Goal: Transaction & Acquisition: Purchase product/service

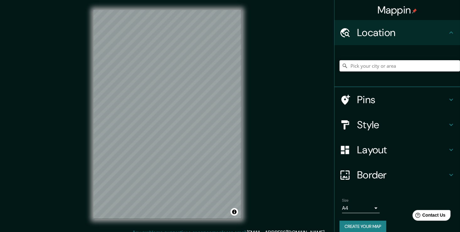
click at [409, 66] on input "Pick your city or area" at bounding box center [399, 65] width 120 height 11
click at [372, 69] on input "Pick your city or area" at bounding box center [399, 65] width 120 height 11
paste input "Hammarby Sjöstad"
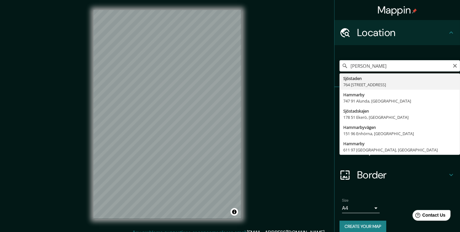
type input "Sjöstaden, 764 53 Björkö, Suecia"
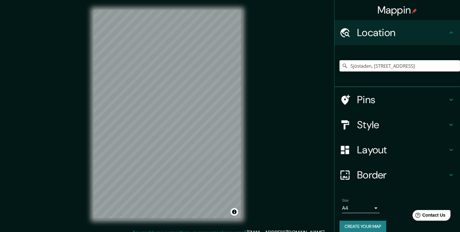
click at [398, 122] on h4 "Style" at bounding box center [402, 125] width 90 height 13
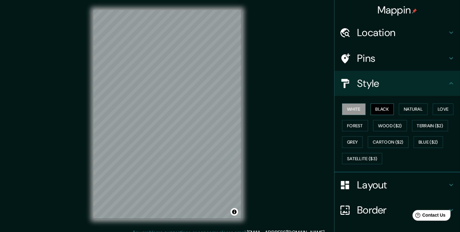
click at [377, 109] on button "Black" at bounding box center [383, 110] width 24 height 12
click at [411, 109] on button "Natural" at bounding box center [413, 110] width 29 height 12
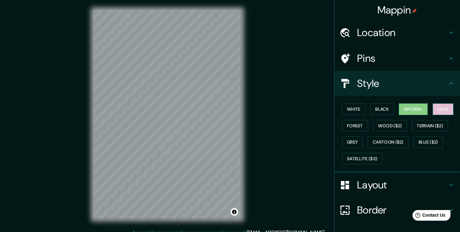
click at [439, 106] on button "Love" at bounding box center [443, 110] width 21 height 12
click at [352, 124] on button "Forest" at bounding box center [355, 126] width 26 height 12
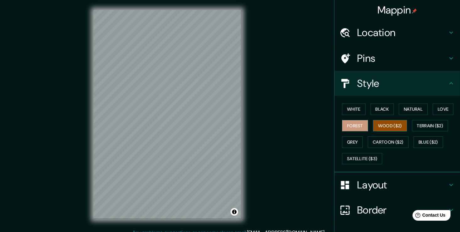
click at [373, 126] on button "Wood ($2)" at bounding box center [390, 126] width 34 height 12
click at [342, 125] on button "Forest" at bounding box center [355, 126] width 26 height 12
click at [381, 125] on button "Wood ($2)" at bounding box center [390, 126] width 34 height 12
click at [352, 110] on button "White" at bounding box center [354, 110] width 24 height 12
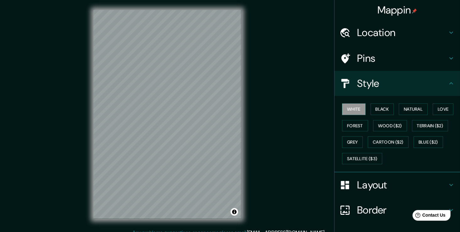
click at [403, 186] on h4 "Layout" at bounding box center [402, 185] width 90 height 13
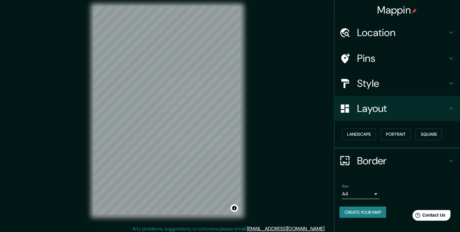
scroll to position [7, 0]
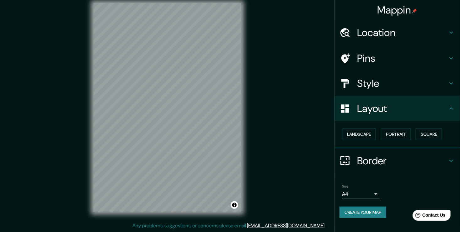
click at [400, 82] on h4 "Style" at bounding box center [402, 83] width 90 height 13
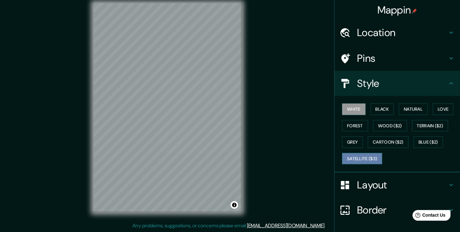
click at [365, 157] on button "Satellite ($3)" at bounding box center [362, 159] width 40 height 12
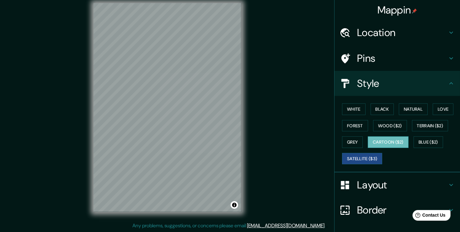
click at [374, 139] on button "Cartoon ($2)" at bounding box center [388, 142] width 41 height 12
click at [350, 142] on button "Grey" at bounding box center [352, 142] width 21 height 12
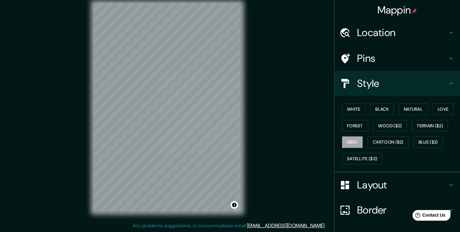
click at [254, 131] on div "Mappin Location Sjöstaden, 764 53 Björkö, Suecia Pins Style White Black Natural…" at bounding box center [230, 112] width 460 height 239
click at [255, 152] on div "Mappin Location Sjöstaden, 764 53 Björkö, Suecia Pins Style White Black Natural…" at bounding box center [230, 112] width 460 height 239
click at [260, 140] on div "Mappin Location Sjöstaden, 764 53 Björkö, Suecia Pins Style White Black Natural…" at bounding box center [230, 112] width 460 height 239
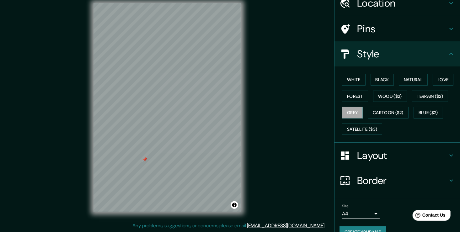
scroll to position [42, 0]
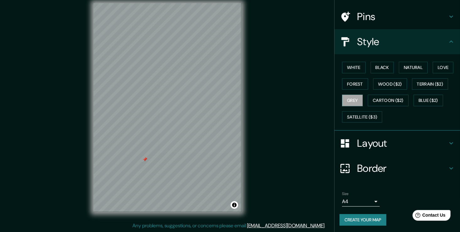
click at [362, 218] on button "Create your map" at bounding box center [362, 220] width 47 height 12
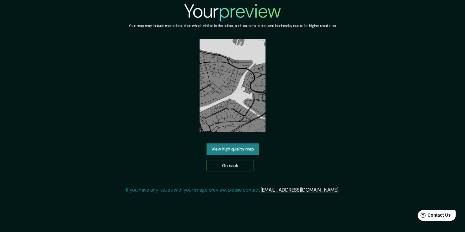
click at [225, 163] on link "Go back" at bounding box center [229, 166] width 47 height 12
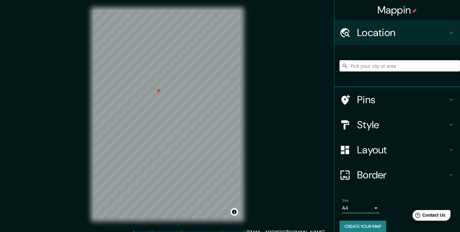
click at [159, 91] on div at bounding box center [158, 90] width 5 height 5
click at [226, 114] on div at bounding box center [226, 113] width 5 height 5
drag, startPoint x: 231, startPoint y: 138, endPoint x: 291, endPoint y: 119, distance: 63.6
click at [231, 137] on div at bounding box center [230, 138] width 5 height 5
click at [398, 98] on h4 "Pins" at bounding box center [402, 99] width 90 height 13
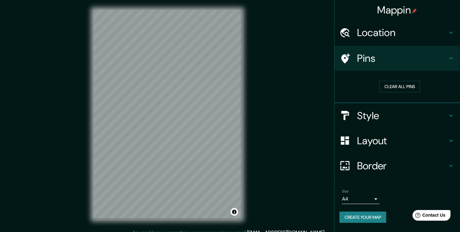
click at [414, 109] on h4 "Style" at bounding box center [402, 115] width 90 height 13
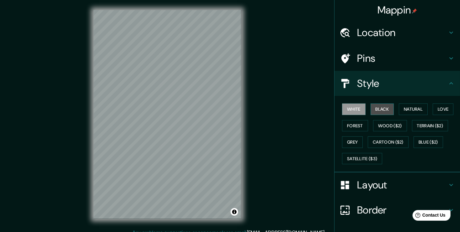
click at [372, 108] on button "Black" at bounding box center [383, 110] width 24 height 12
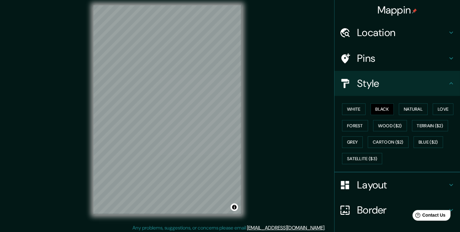
scroll to position [7, 0]
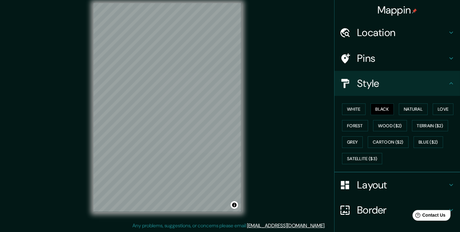
click at [89, 111] on div "© Mapbox © OpenStreetMap Improve this map" at bounding box center [167, 107] width 168 height 229
click at [362, 106] on div "Mappin Location Pins Style White Black Natural Love Forest Wood ($2) Terrain ($…" at bounding box center [230, 112] width 460 height 239
click at [165, 225] on html "Mappin Location Pins Style White Black Natural Love Forest Wood ($2) Terrain ($…" at bounding box center [230, 109] width 460 height 232
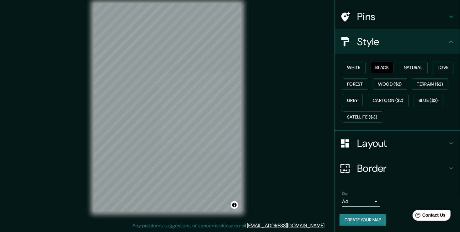
click at [373, 199] on body "Mappin Location Pins Style White Black Natural Love Forest Wood ($2) Terrain ($…" at bounding box center [230, 109] width 460 height 232
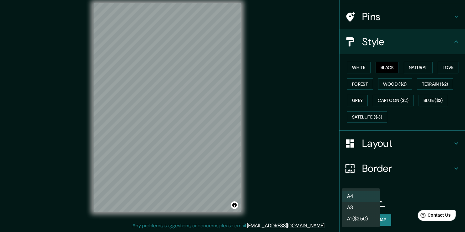
click at [368, 207] on li "A3" at bounding box center [361, 207] width 38 height 11
type input "a4"
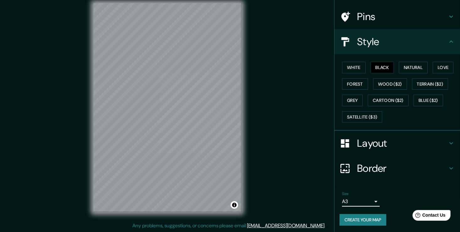
click at [365, 221] on button "Create your map" at bounding box center [362, 220] width 47 height 12
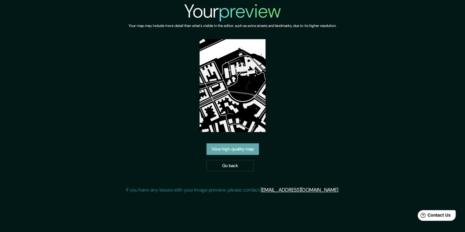
click at [227, 151] on link "View high quality map" at bounding box center [232, 149] width 52 height 12
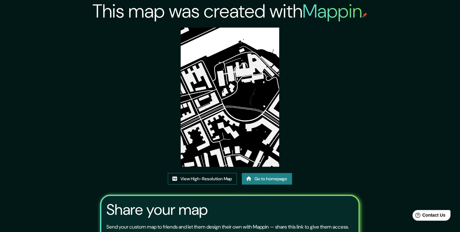
click at [211, 181] on link "View High-Resolution Map" at bounding box center [202, 179] width 69 height 12
click at [272, 180] on link "Go to homepage" at bounding box center [267, 179] width 50 height 12
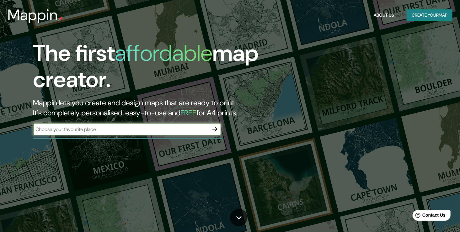
click at [88, 132] on input "text" at bounding box center [121, 129] width 176 height 7
type input "ciudad salitre bogota"
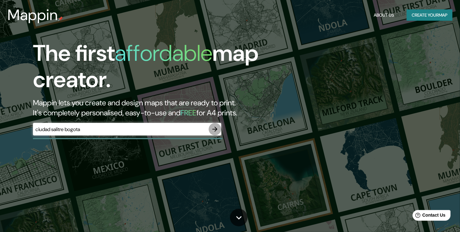
click at [214, 132] on icon "button" at bounding box center [215, 130] width 8 height 8
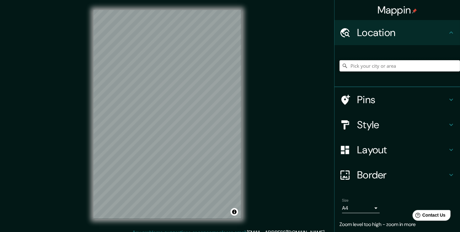
click at [397, 67] on input "Pick your city or area" at bounding box center [399, 65] width 120 height 11
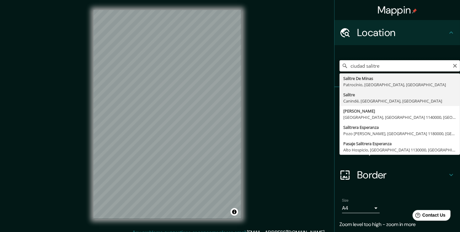
scroll to position [20, 0]
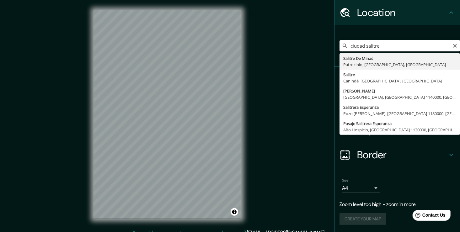
click at [390, 45] on input "ciudad salitre" at bounding box center [399, 45] width 120 height 11
drag, startPoint x: 375, startPoint y: 45, endPoint x: 323, endPoint y: 44, distance: 52.4
click at [323, 44] on div "Mappin Location ciudad salitre bogota Bogotanjung 59173, Gabus, Pati, Java Cent…" at bounding box center [230, 119] width 460 height 239
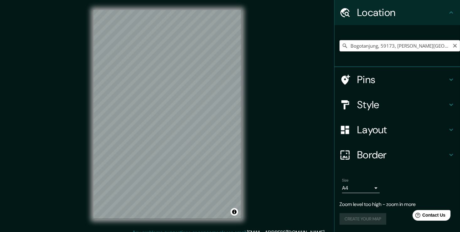
click at [374, 50] on input "Bogotanjung, 59173, Gabus, Pati, Java Central, Indonesia" at bounding box center [399, 45] width 120 height 11
click at [368, 42] on input "Bogotanjung, 59173, Gabus, Pati, Java Central, Indonesia" at bounding box center [399, 45] width 120 height 11
type input "Bogotanjung, 59173, Gabus, Pati, Java Central, Indonesia"
click at [452, 47] on icon "Clear" at bounding box center [454, 45] width 5 height 5
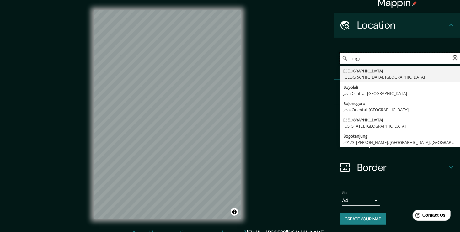
scroll to position [8, 0]
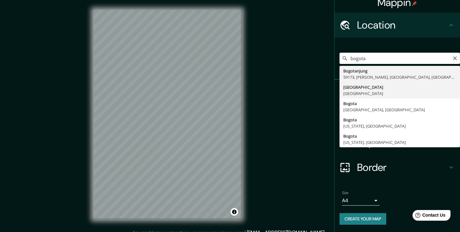
type input "Bogotá, Colombia"
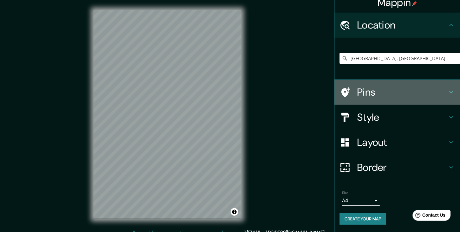
click at [399, 90] on h4 "Pins" at bounding box center [402, 92] width 90 height 13
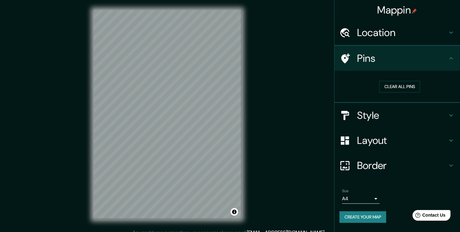
scroll to position [0, 0]
click at [420, 114] on h4 "Style" at bounding box center [402, 115] width 90 height 13
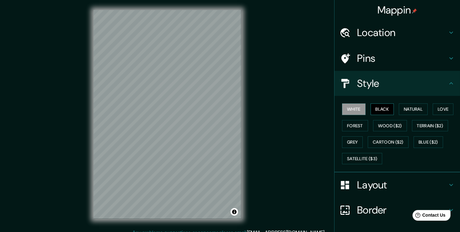
click at [375, 108] on button "Black" at bounding box center [383, 110] width 24 height 12
